Goal: Information Seeking & Learning: Find specific fact

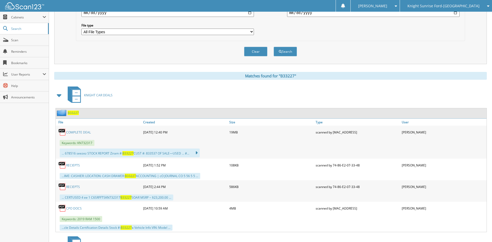
click at [433, 1] on div "Knight Sunrise Ford-[GEOGRAPHIC_DATA]" at bounding box center [446, 6] width 87 height 12
click at [430, 17] on link "Knight Sunrise Ford Fontana" at bounding box center [446, 16] width 92 height 9
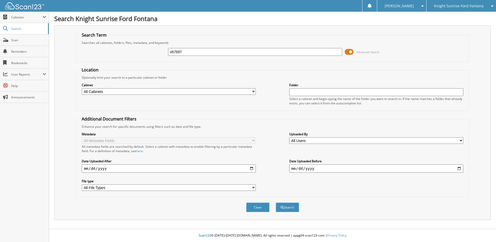
type input "v67697"
click at [276, 202] on button "Search" at bounding box center [287, 207] width 23 height 10
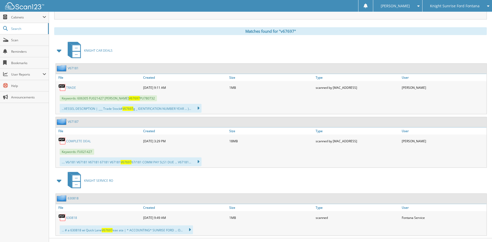
scroll to position [201, 0]
click at [72, 87] on link "TRADE" at bounding box center [71, 87] width 10 height 4
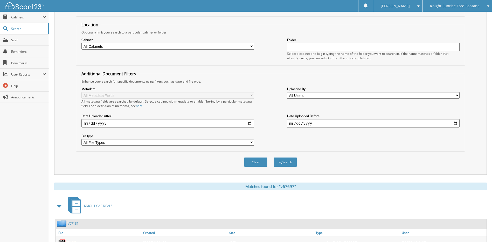
scroll to position [2, 0]
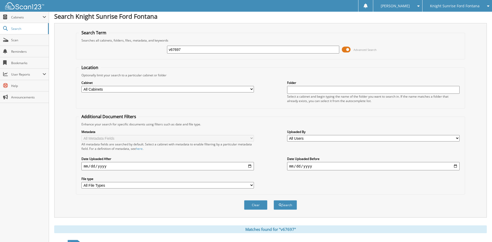
drag, startPoint x: 197, startPoint y: 49, endPoint x: 131, endPoint y: 47, distance: 65.4
click at [134, 49] on div "v67697 Advanced Search" at bounding box center [270, 50] width 383 height 14
type input "V67713"
click at [286, 206] on button "Search" at bounding box center [285, 205] width 23 height 10
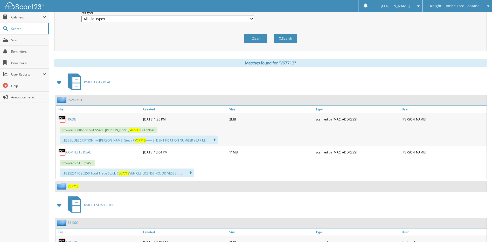
scroll to position [168, 0]
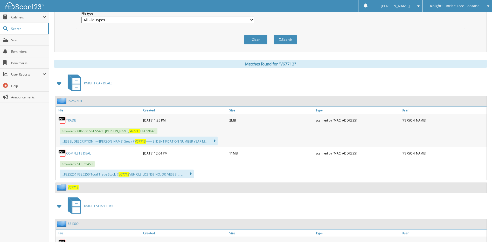
click at [71, 119] on link "TRADE" at bounding box center [71, 120] width 10 height 4
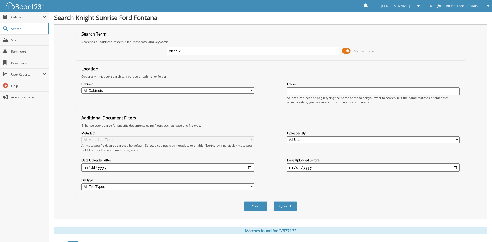
scroll to position [0, 0]
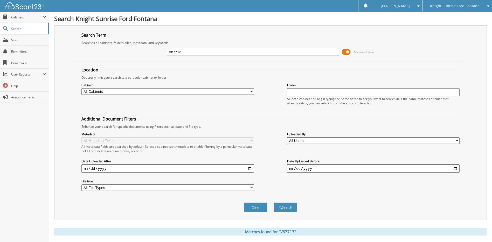
drag, startPoint x: 204, startPoint y: 50, endPoint x: 117, endPoint y: 41, distance: 87.5
click at [117, 41] on fieldset "Search Term Searches all cabinets, folders, files, metadata, and keywords V6771…" at bounding box center [270, 47] width 389 height 30
type input "V67467"
click at [290, 206] on button "Search" at bounding box center [285, 207] width 23 height 10
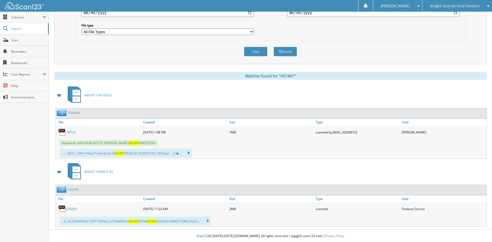
scroll to position [157, 0]
click at [71, 130] on link "TRADE" at bounding box center [71, 132] width 10 height 4
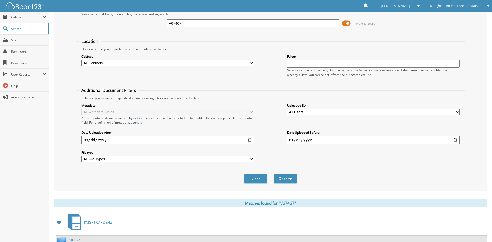
scroll to position [27, 0]
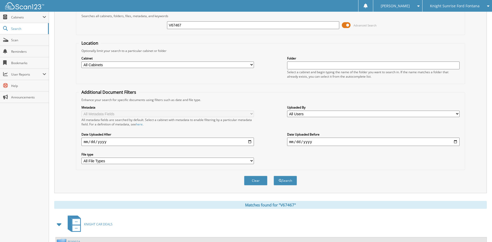
drag, startPoint x: 222, startPoint y: 23, endPoint x: 119, endPoint y: 21, distance: 102.3
click at [120, 21] on div "V67467 Advanced Search" at bounding box center [270, 25] width 383 height 14
type input "V67649"
click at [287, 183] on button "Search" at bounding box center [285, 181] width 23 height 10
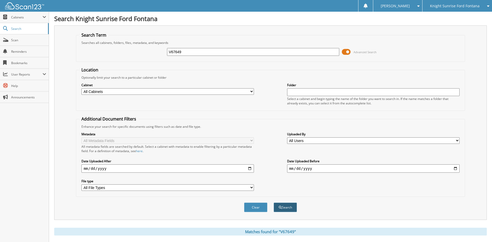
click at [286, 210] on button "Search" at bounding box center [285, 207] width 23 height 10
drag, startPoint x: 194, startPoint y: 50, endPoint x: 130, endPoint y: 43, distance: 64.0
click at [130, 43] on fieldset "Search Term Searches all cabinets, folders, files, metadata, and keywords V6764…" at bounding box center [270, 47] width 389 height 30
type input "MDF09022"
click at [288, 206] on button "Search" at bounding box center [285, 207] width 23 height 10
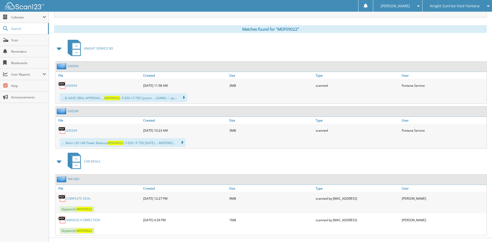
scroll to position [212, 0]
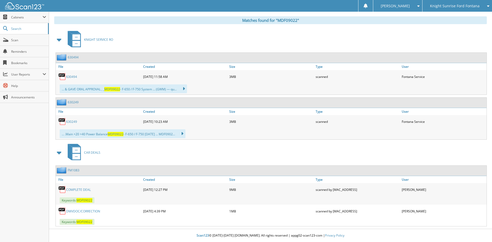
click at [83, 210] on link "DMVDOC/CORRECTION" at bounding box center [83, 211] width 34 height 4
